Goal: Obtain resource: Download file/media

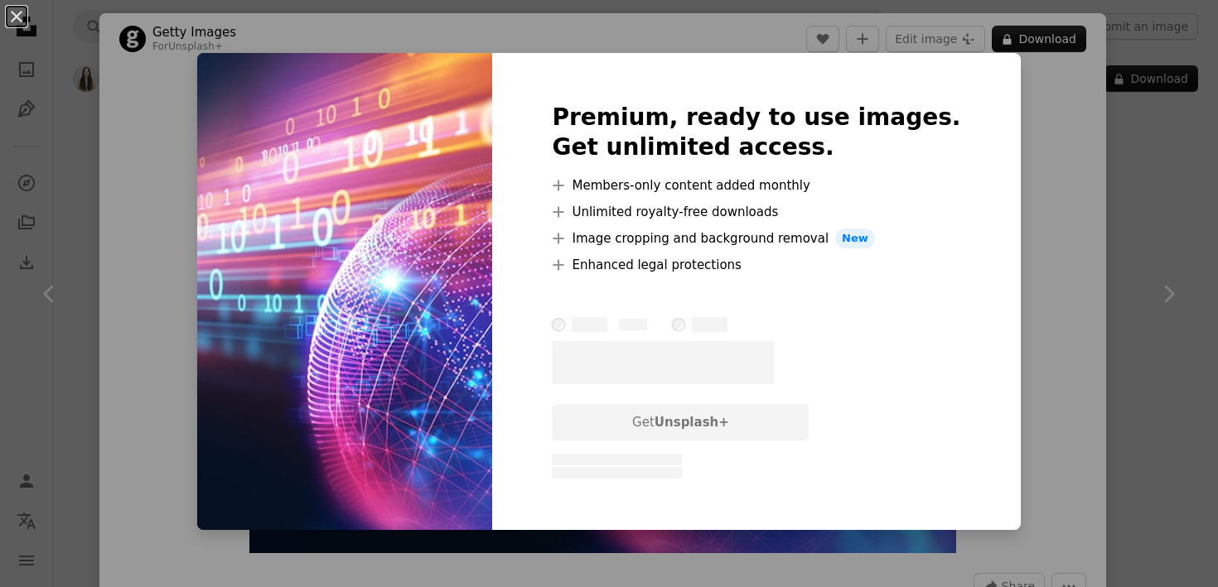
scroll to position [3400, 0]
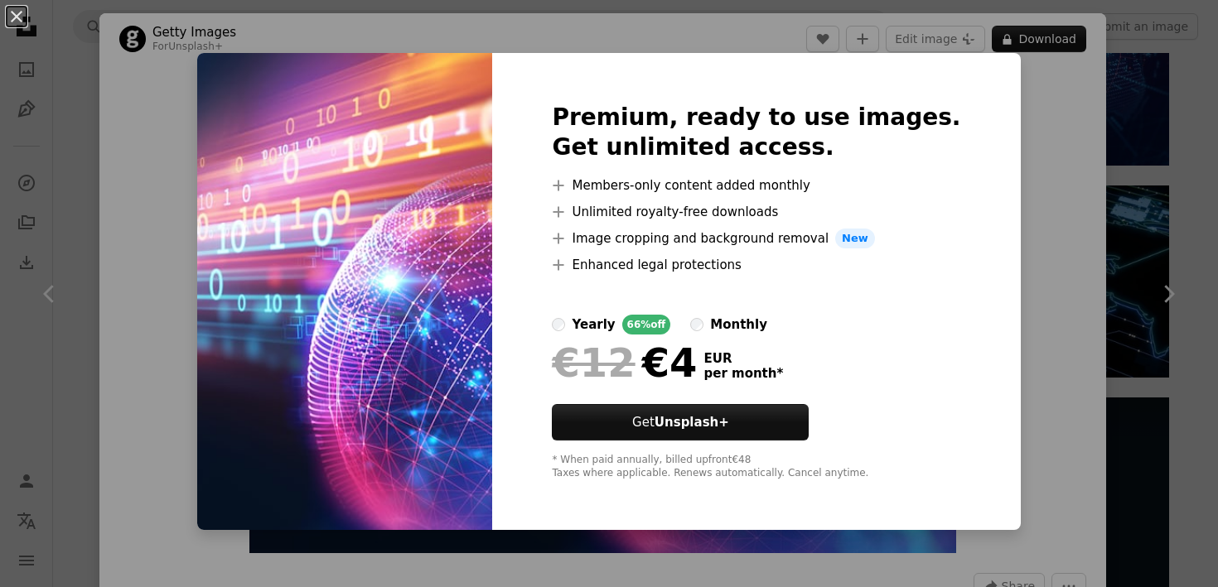
click at [1037, 154] on div "An X shape Premium, ready to use images. Get unlimited access. A plus sign Memb…" at bounding box center [609, 293] width 1218 height 587
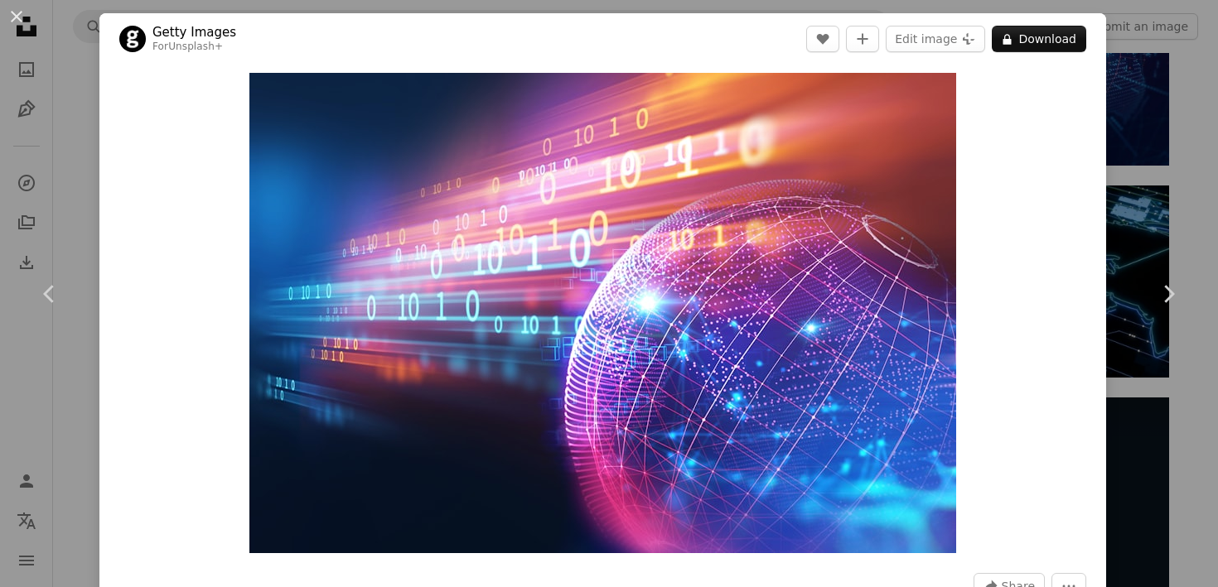
click at [1145, 160] on div "An X shape Chevron left Chevron right Getty Images For Unsplash+ A heart A plus…" at bounding box center [609, 293] width 1218 height 587
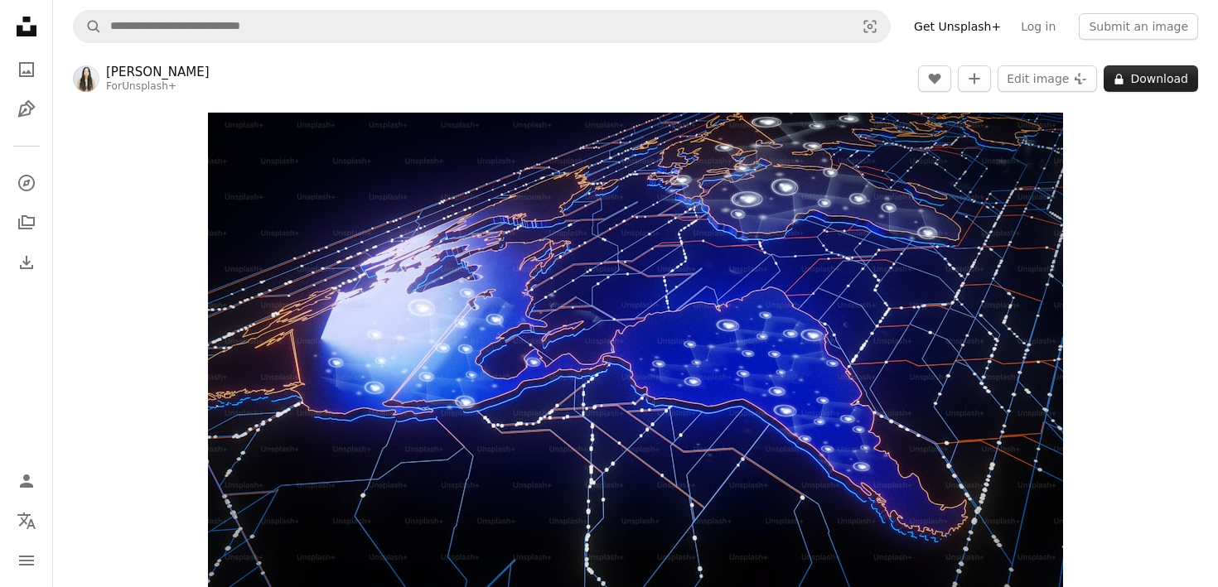
click at [1146, 81] on button "A lock Download" at bounding box center [1150, 78] width 94 height 27
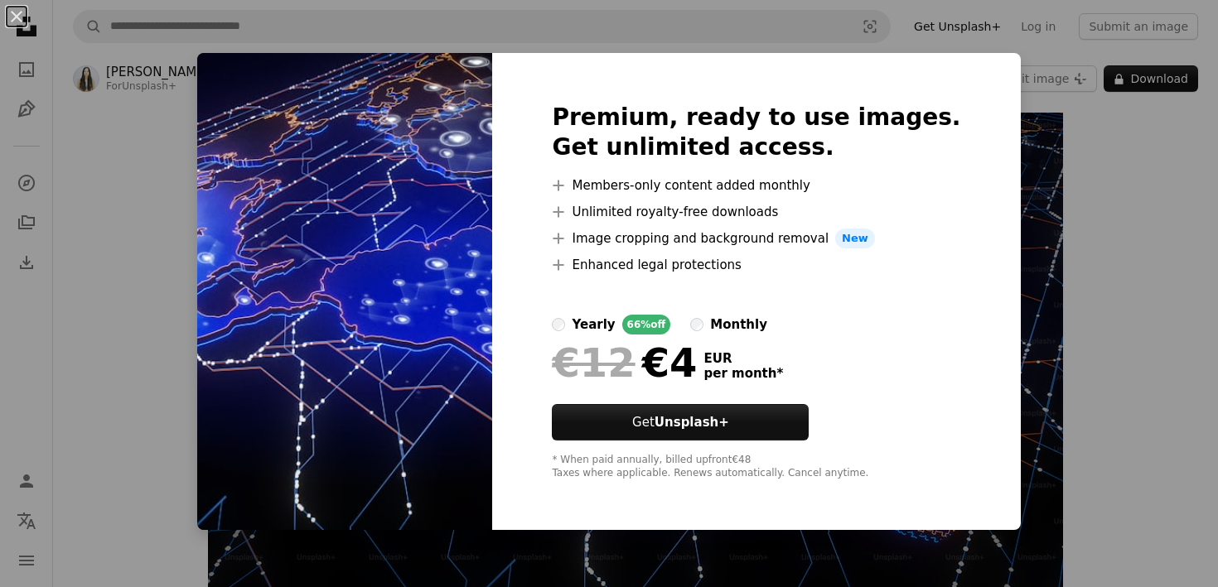
click at [1093, 191] on div "An X shape Premium, ready to use images. Get unlimited access. A plus sign Memb…" at bounding box center [609, 293] width 1218 height 587
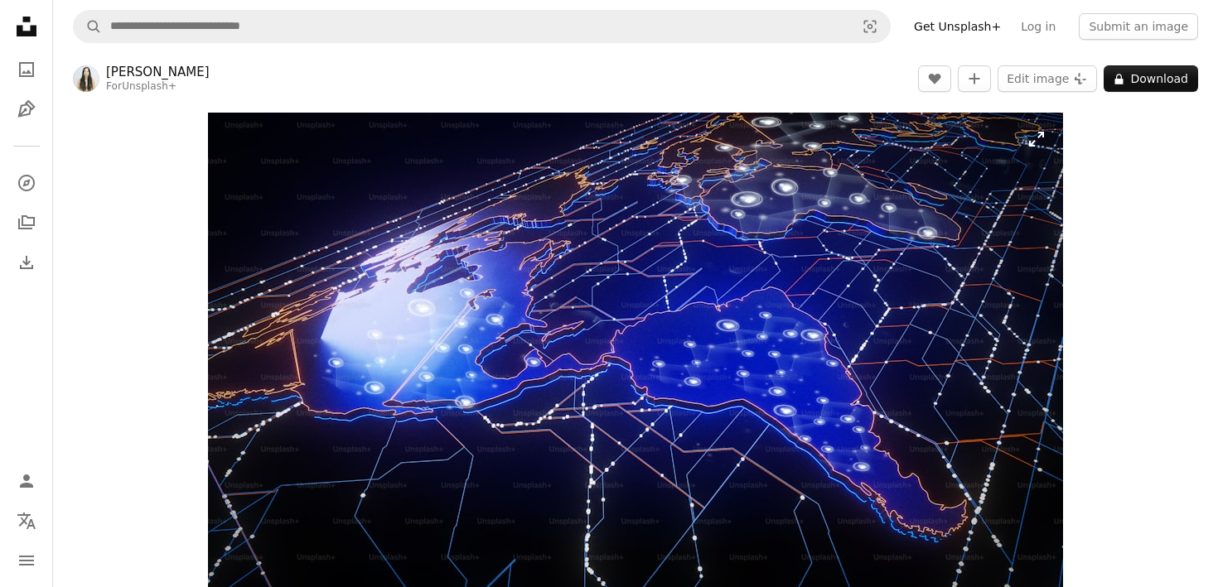
scroll to position [27, 0]
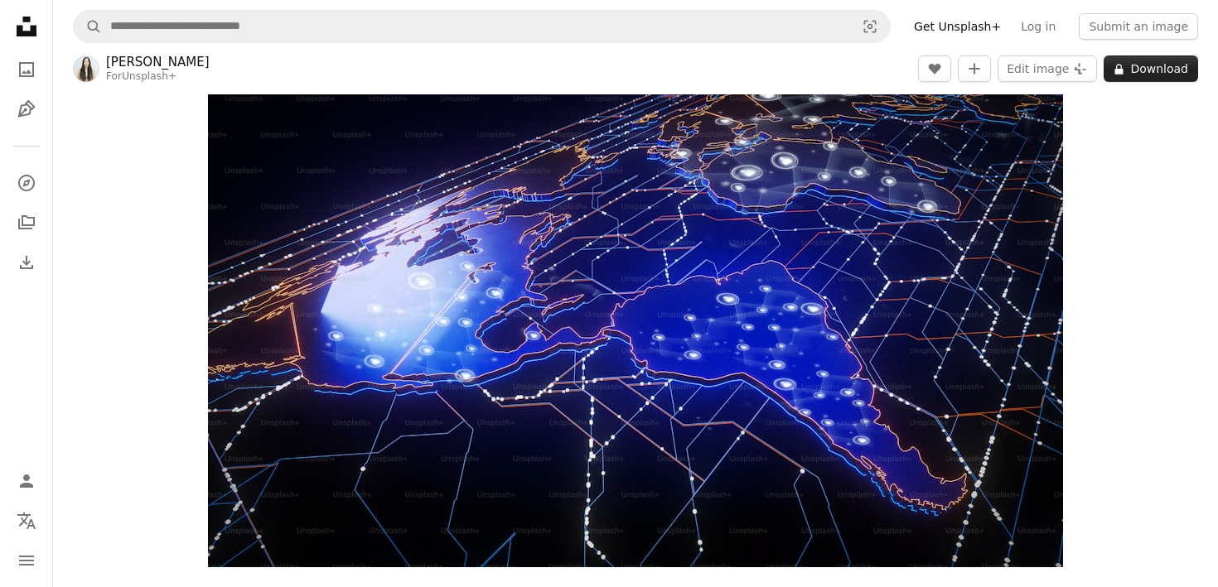
click at [1174, 77] on button "A lock Download" at bounding box center [1150, 68] width 94 height 27
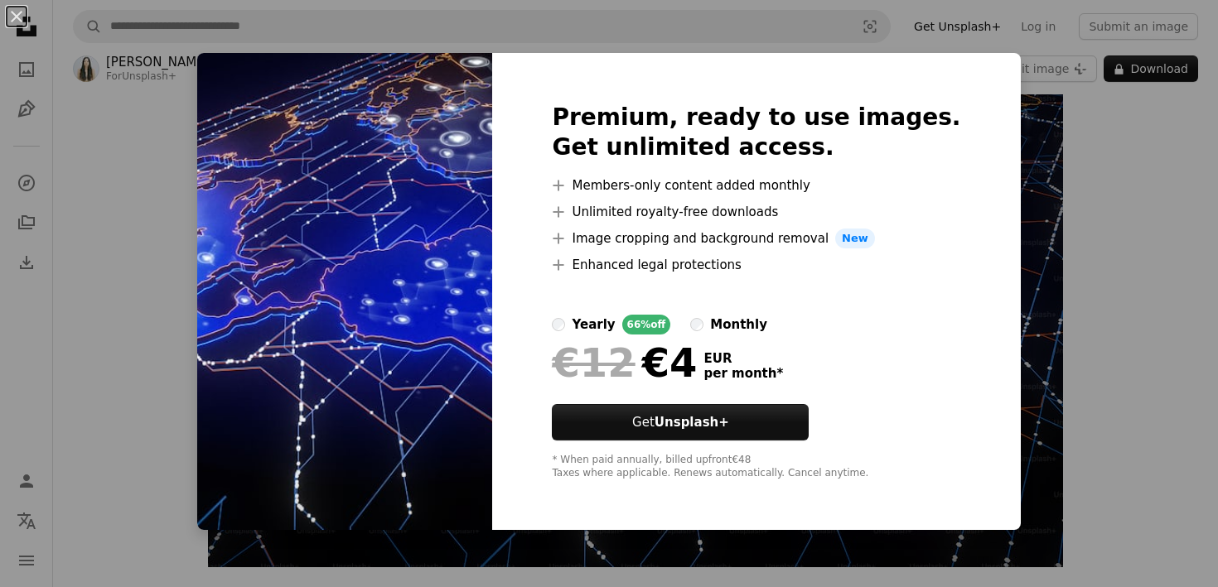
click at [1057, 267] on div "An X shape Premium, ready to use images. Get unlimited access. A plus sign Memb…" at bounding box center [609, 293] width 1218 height 587
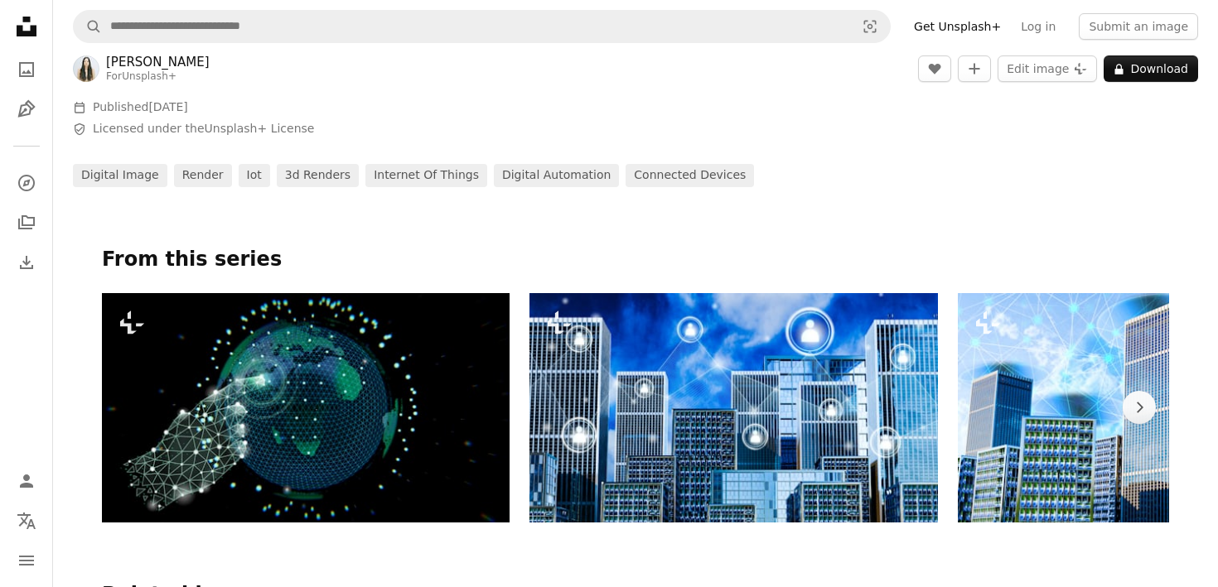
scroll to position [655, 0]
